Goal: Navigation & Orientation: Find specific page/section

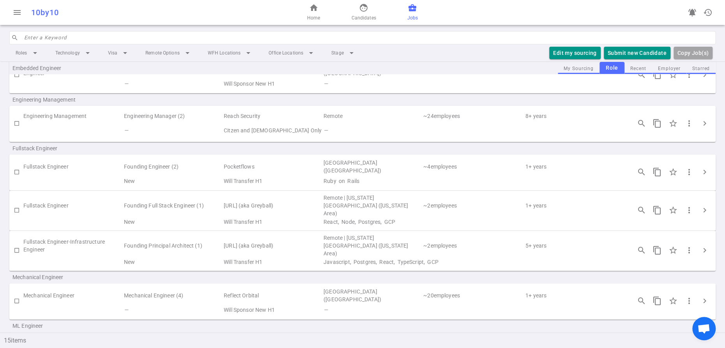
scroll to position [171, 0]
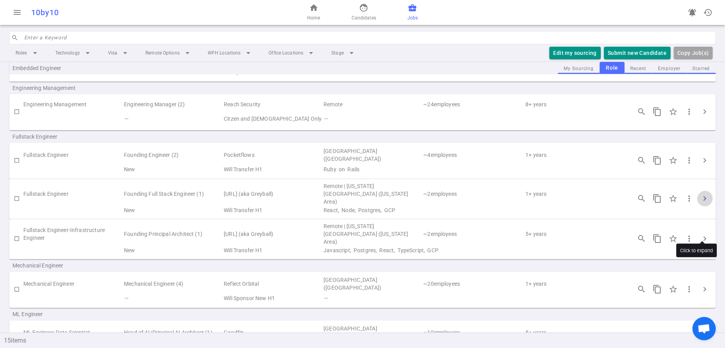
click at [700, 203] on span "chevron_right" at bounding box center [704, 198] width 9 height 9
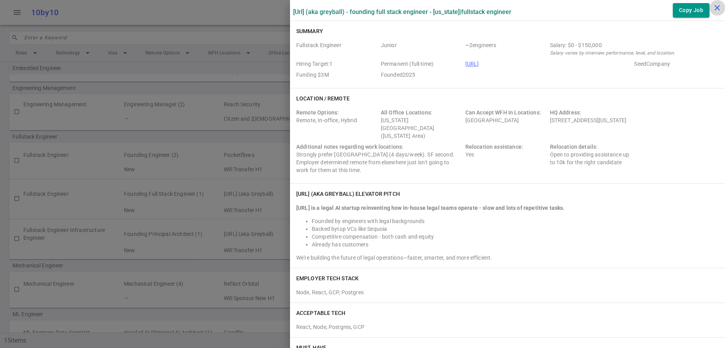
click at [718, 5] on icon "close" at bounding box center [716, 7] width 9 height 9
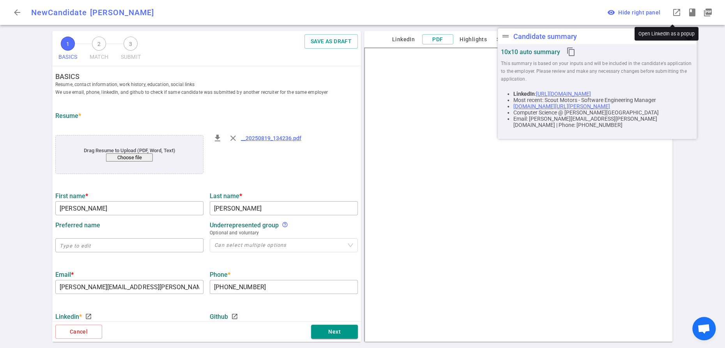
scroll to position [235, 0]
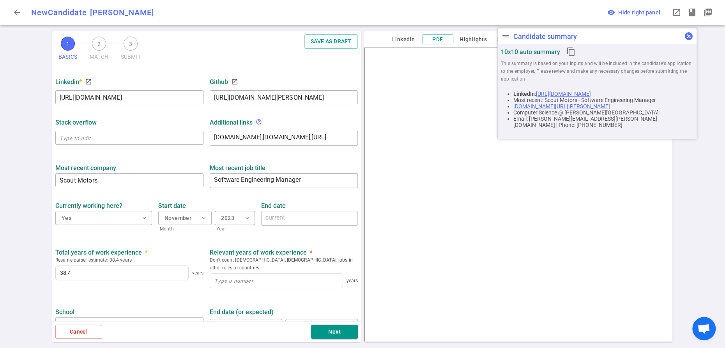
click at [687, 35] on span "cancel" at bounding box center [688, 36] width 9 height 9
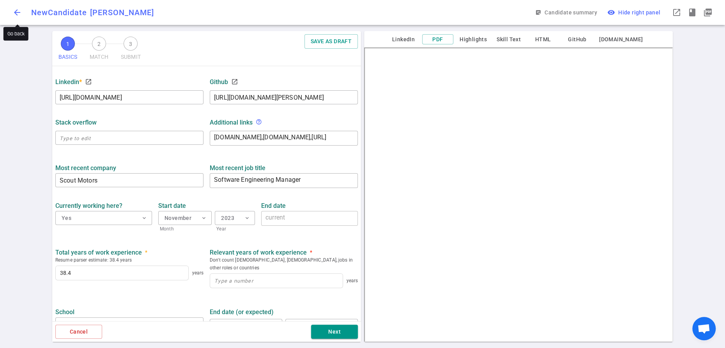
click at [17, 14] on span "arrow_back" at bounding box center [16, 12] width 9 height 9
